Goal: Information Seeking & Learning: Learn about a topic

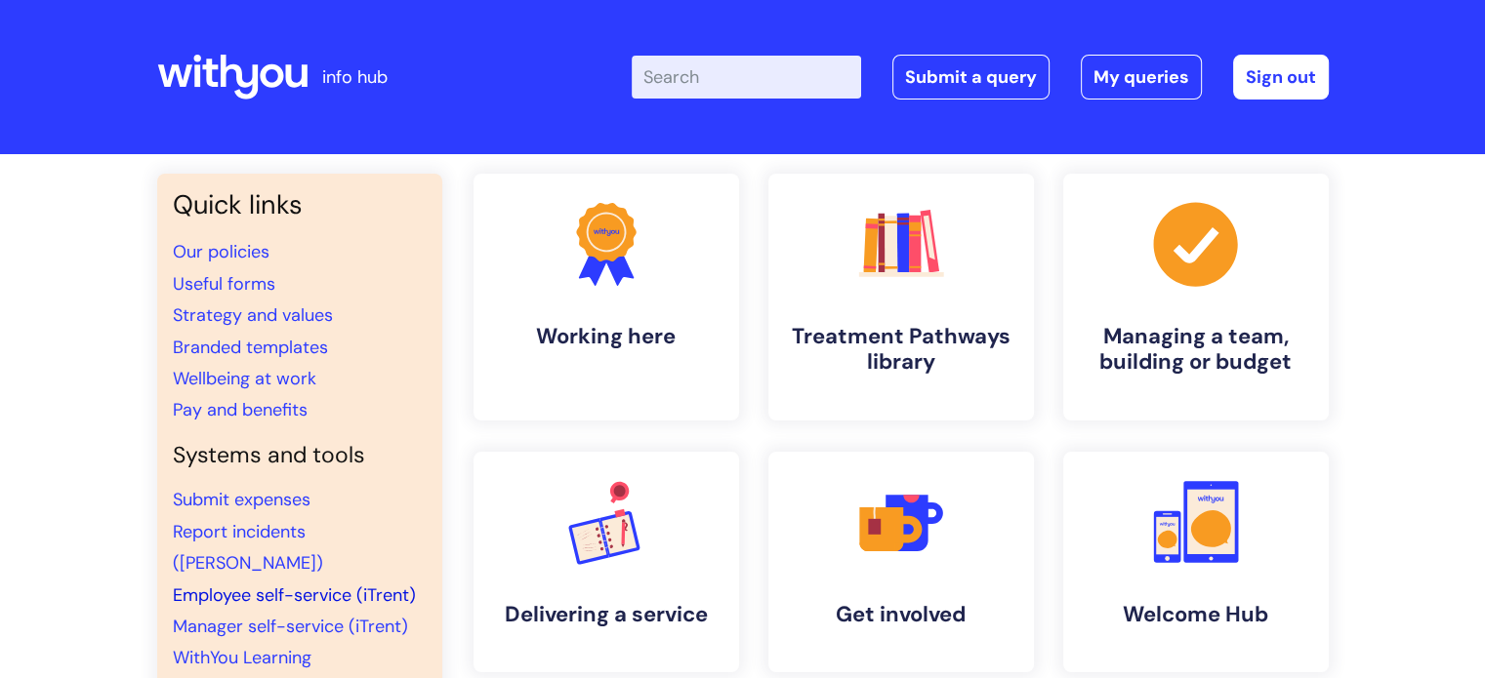
click at [234, 584] on link "Employee self-service (iTrent)" at bounding box center [294, 595] width 243 height 23
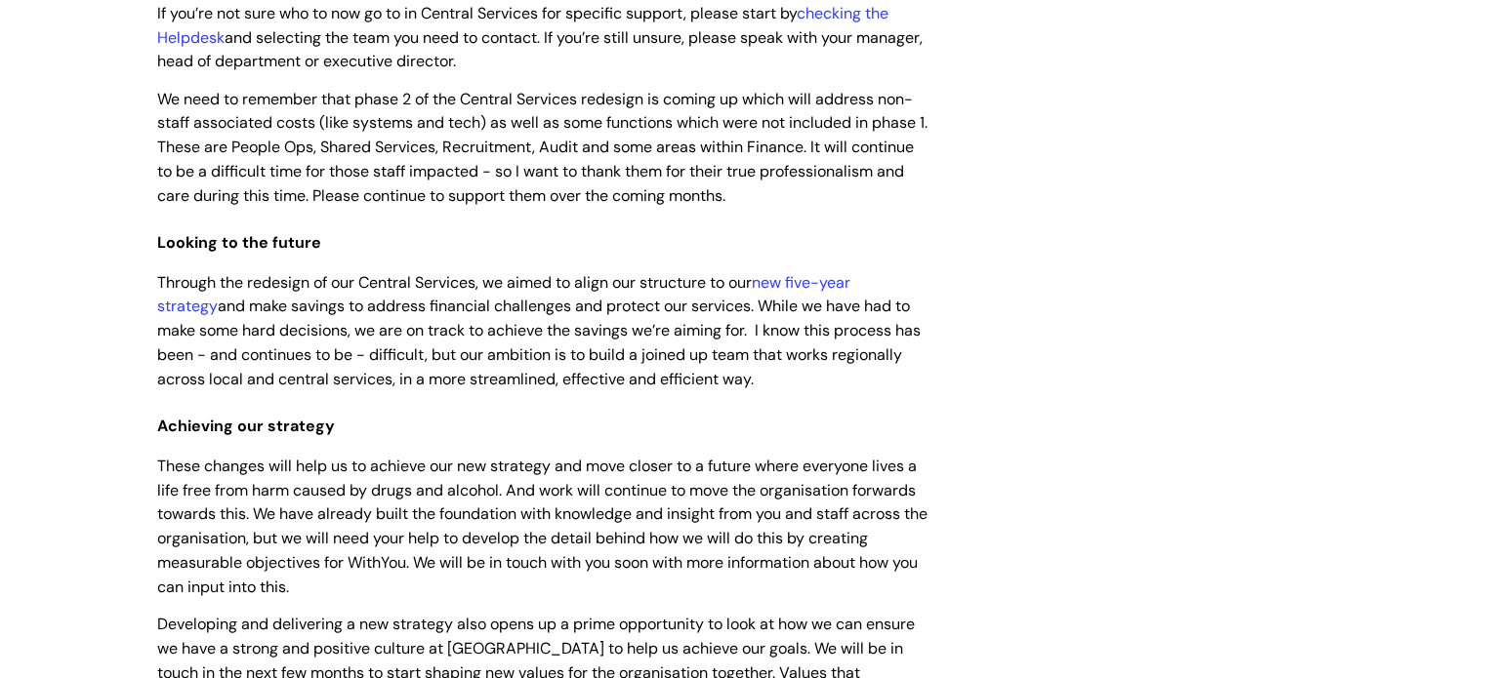
scroll to position [195, 0]
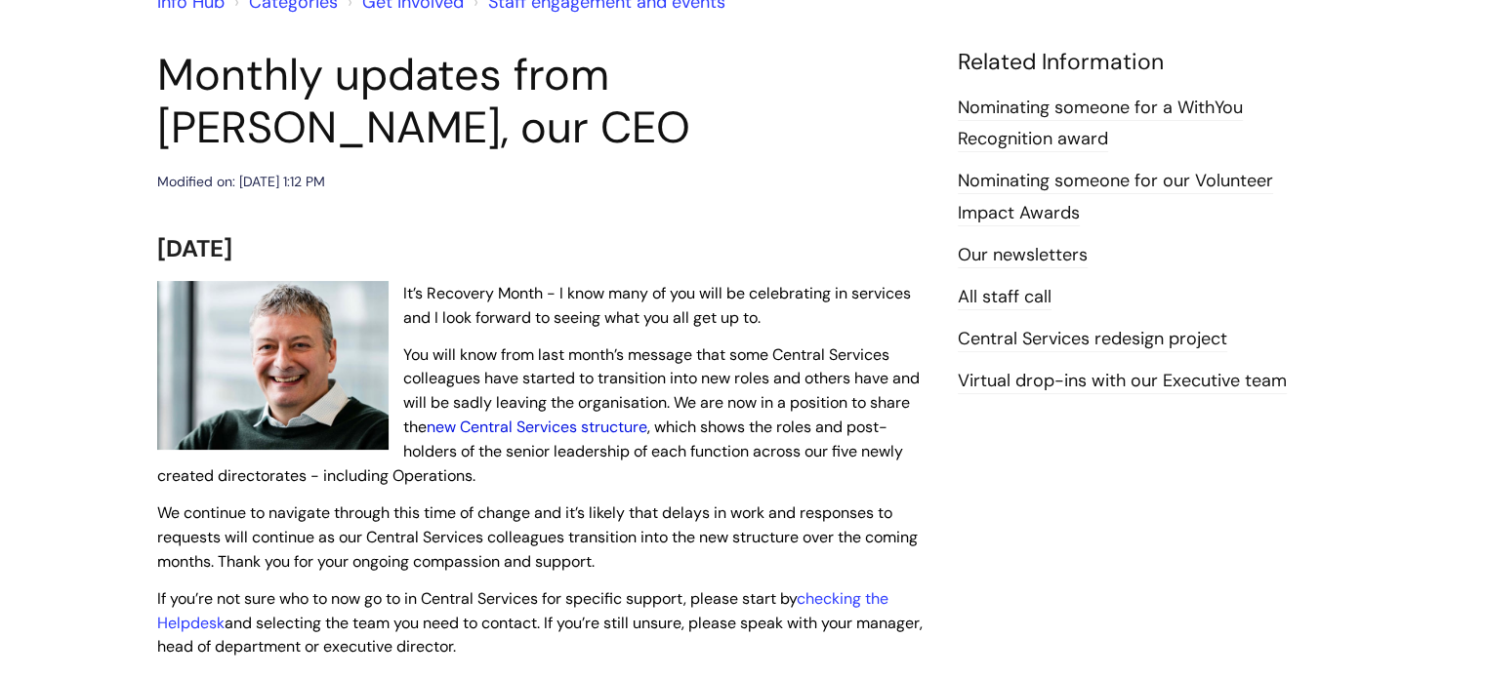
click at [531, 432] on link "new Central Services structure" at bounding box center [537, 427] width 221 height 20
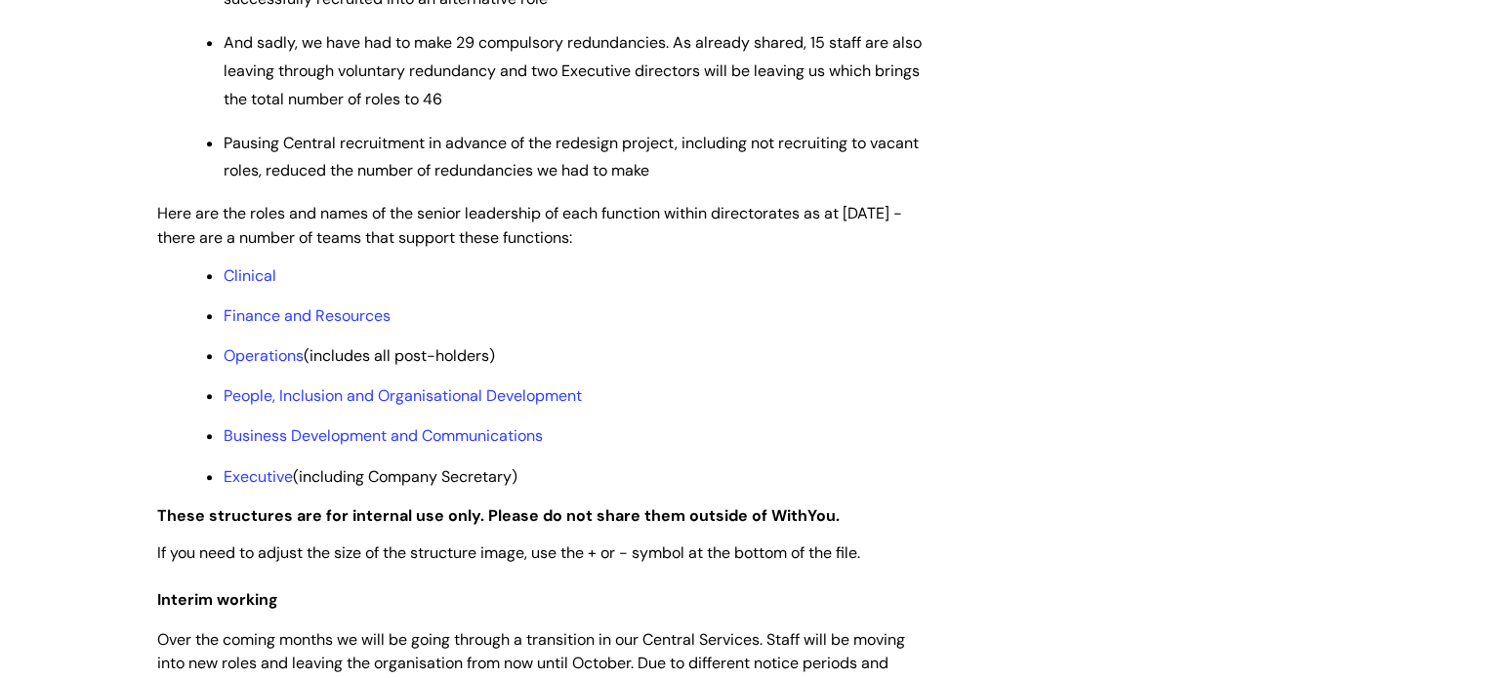
scroll to position [1464, 0]
click at [266, 365] on link "Operations" at bounding box center [264, 355] width 80 height 20
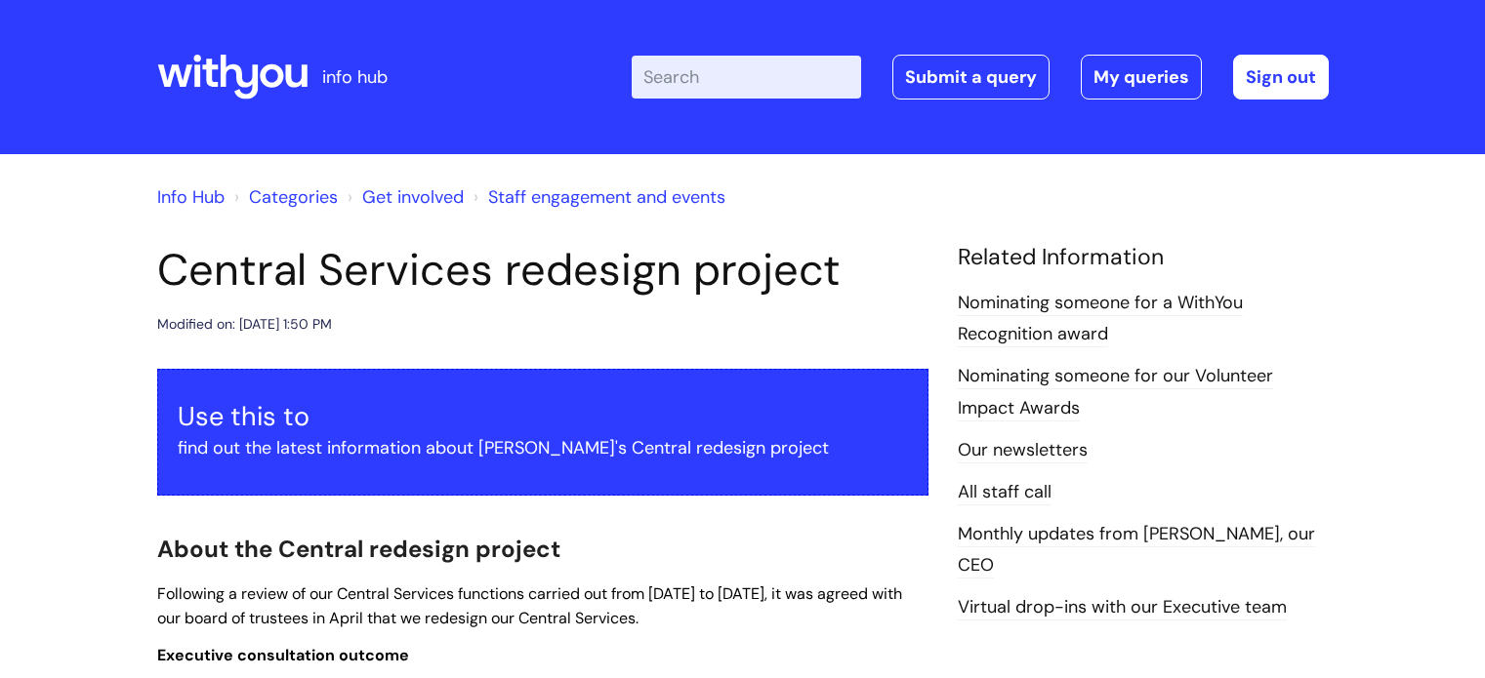
scroll to position [1464, 0]
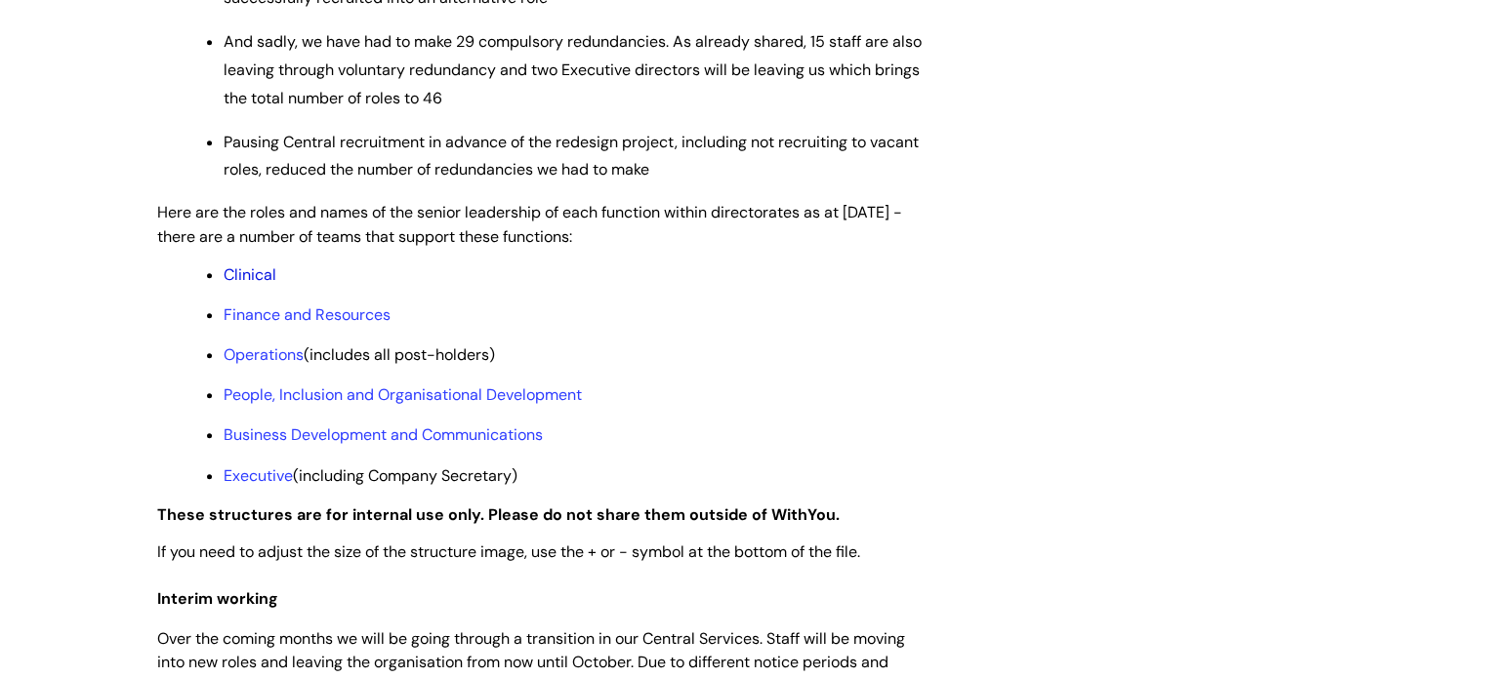
click at [246, 285] on link "Clinical" at bounding box center [250, 275] width 53 height 20
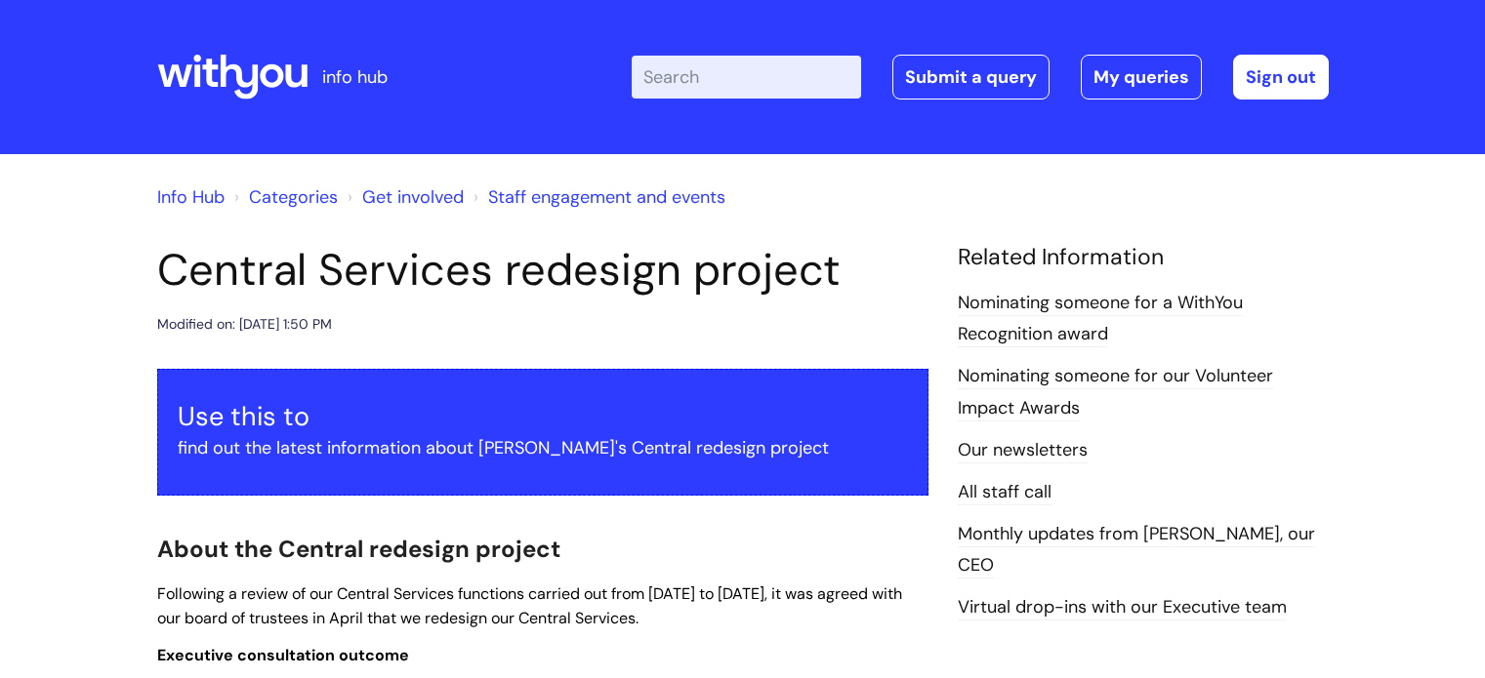
scroll to position [1464, 0]
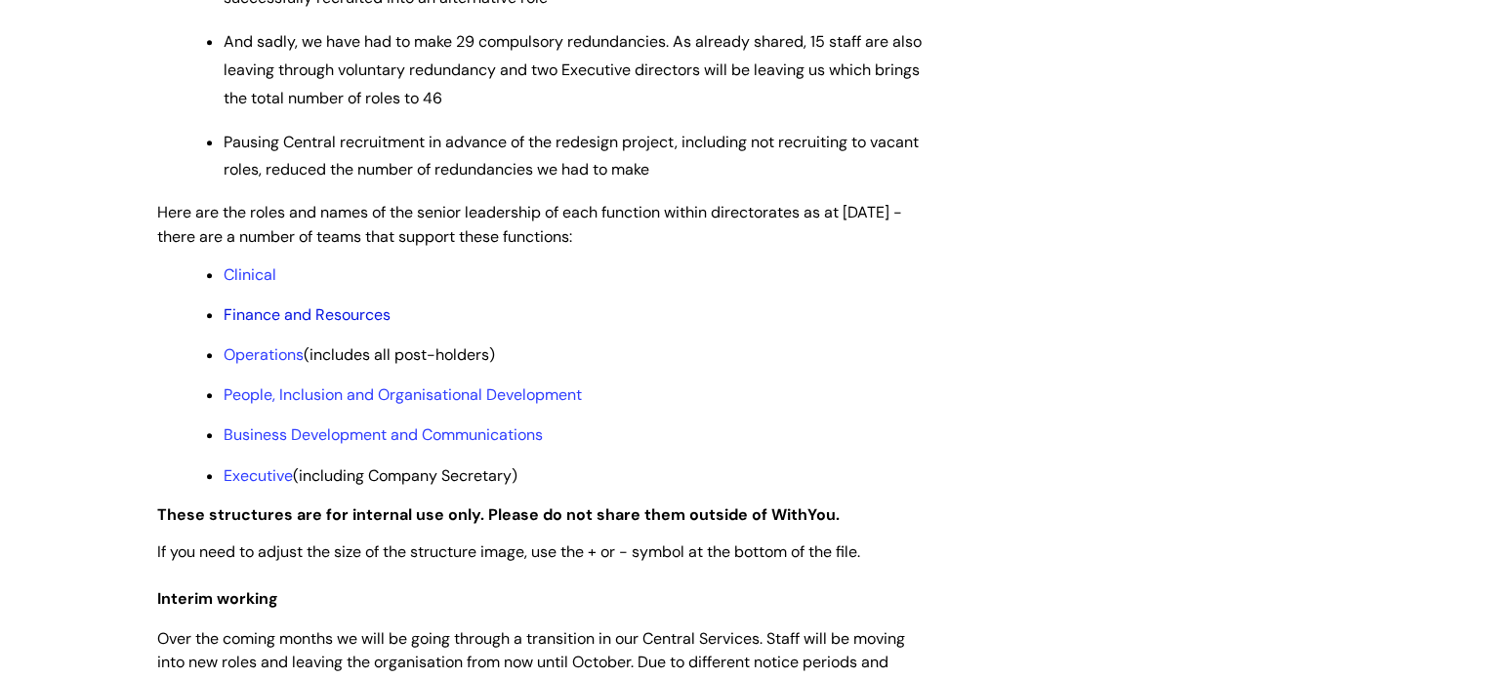
click at [292, 325] on link "Finance and Resources" at bounding box center [307, 315] width 167 height 20
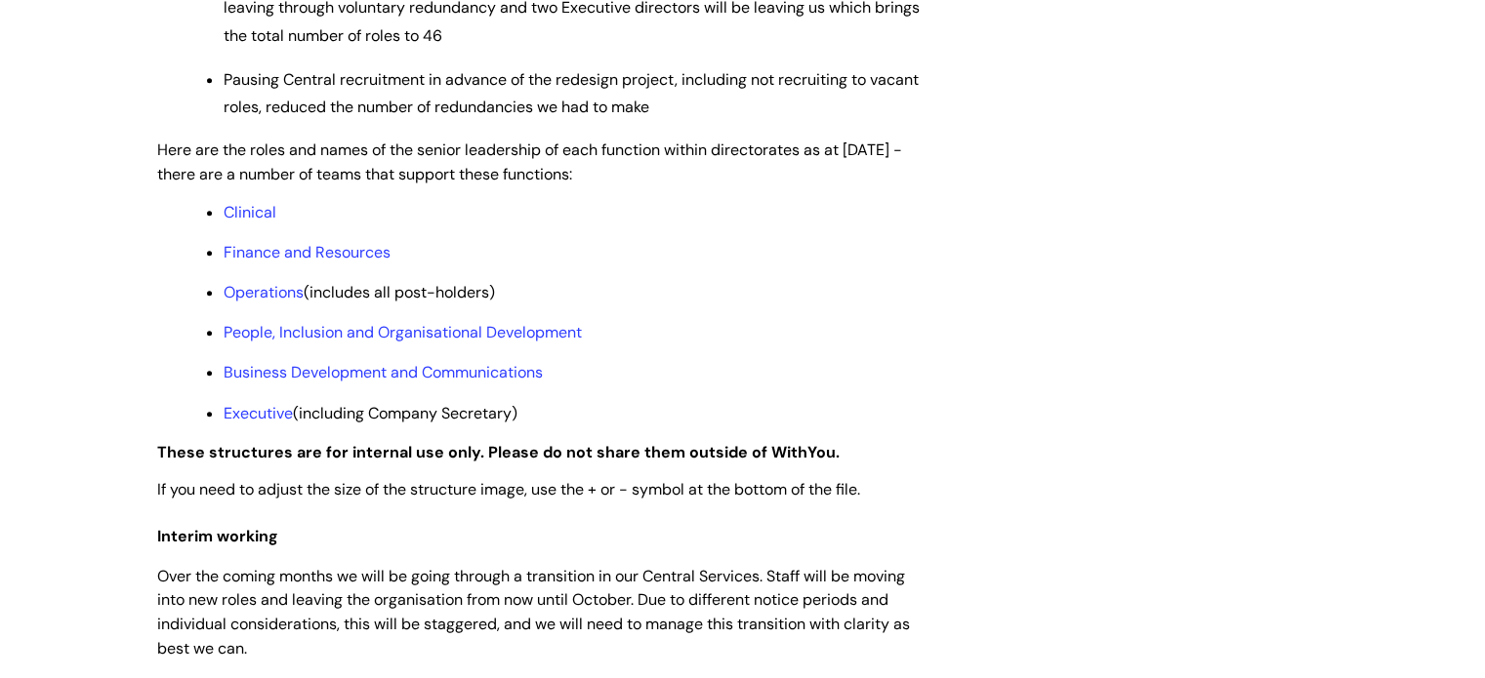
scroll to position [1562, 0]
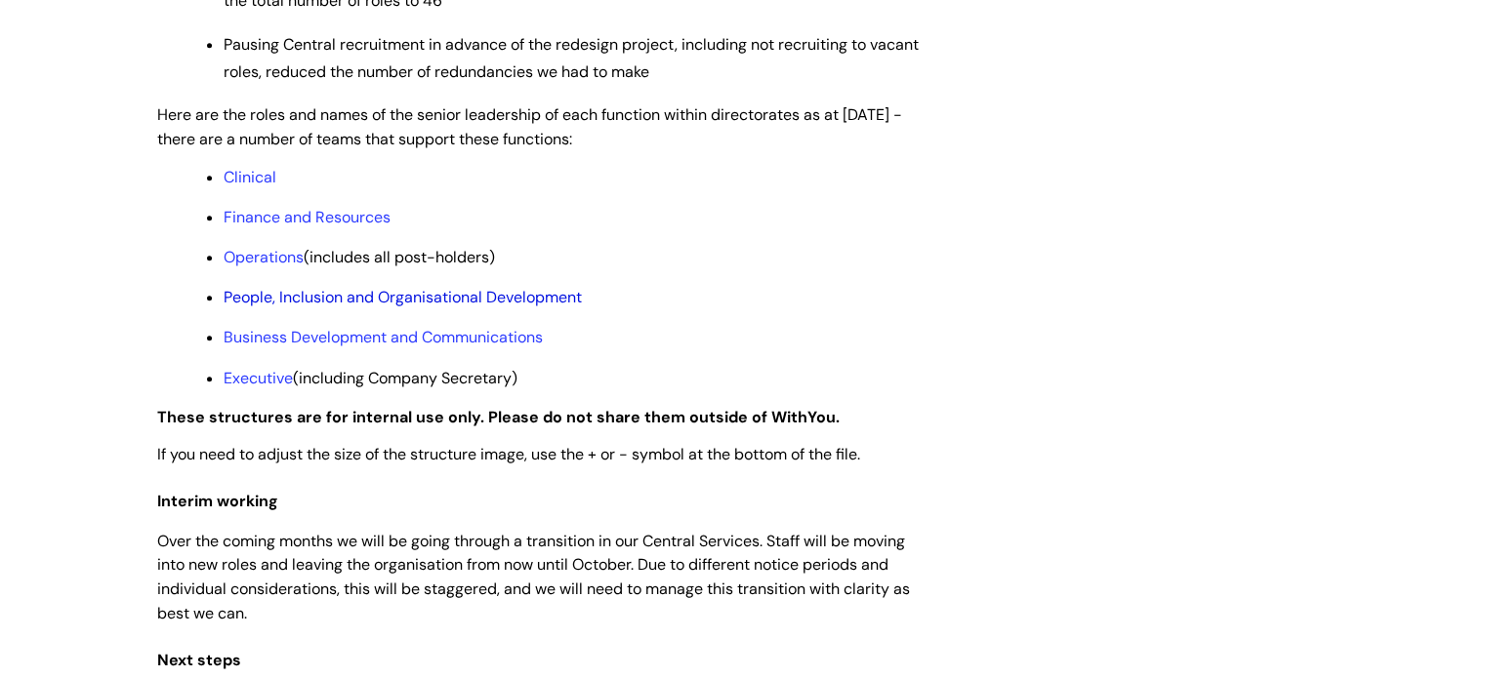
click at [289, 307] on link "People, Inclusion and Organisational Development" at bounding box center [403, 297] width 358 height 20
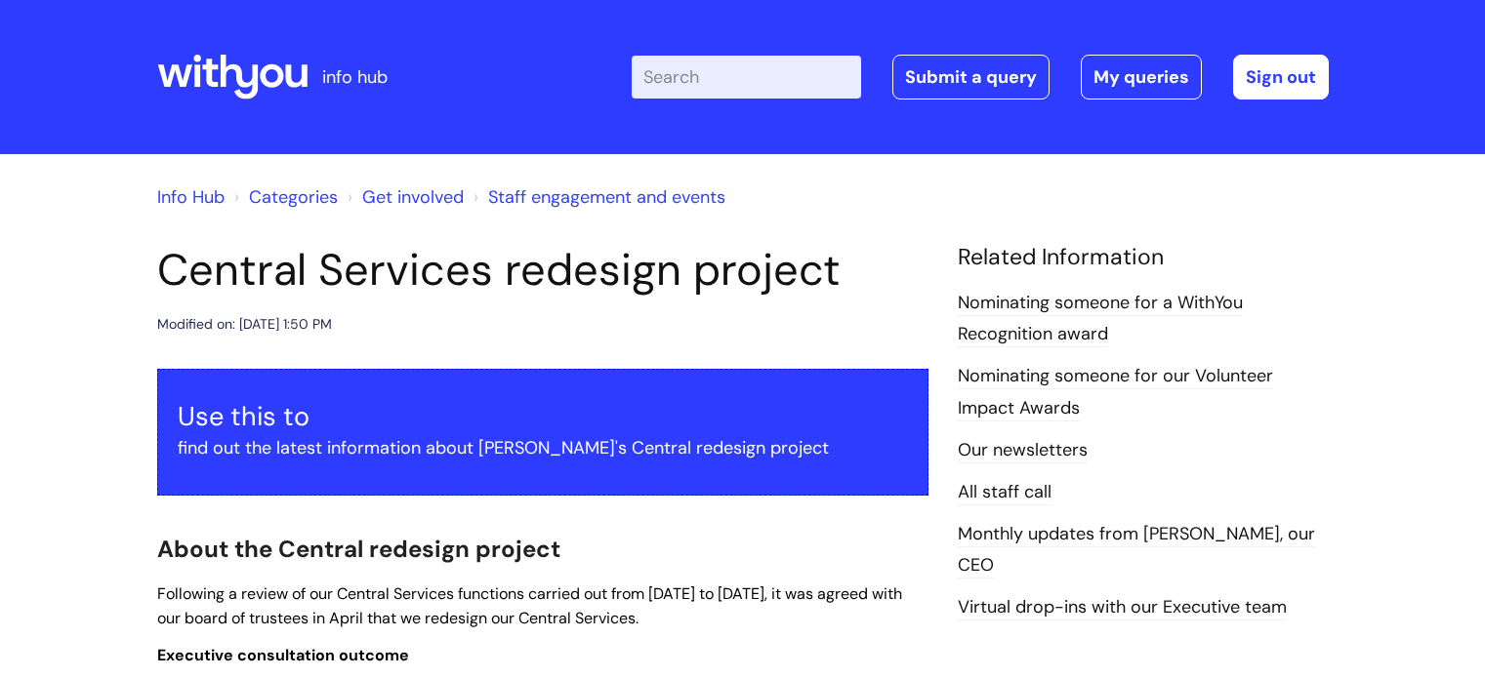
scroll to position [1556, 0]
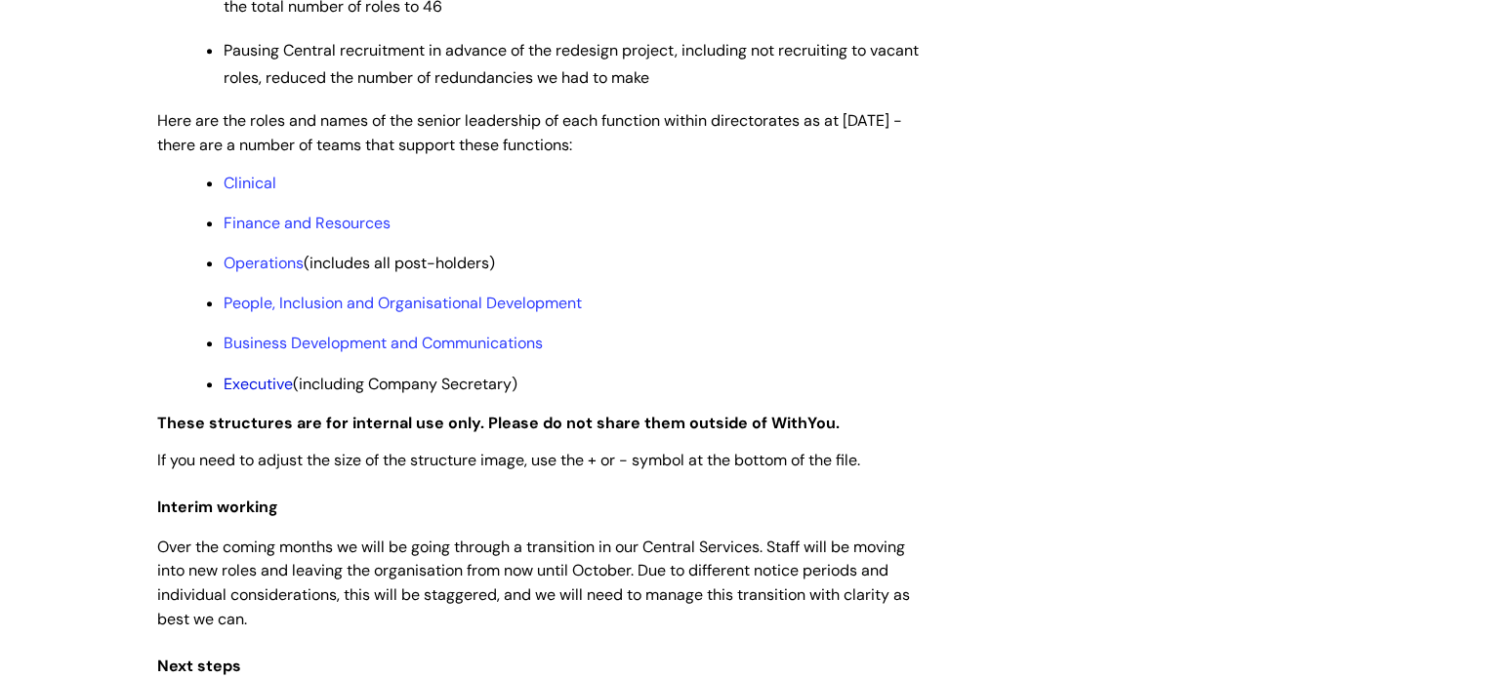
click at [261, 394] on link "Executive" at bounding box center [258, 384] width 69 height 20
